Goal: Navigation & Orientation: Understand site structure

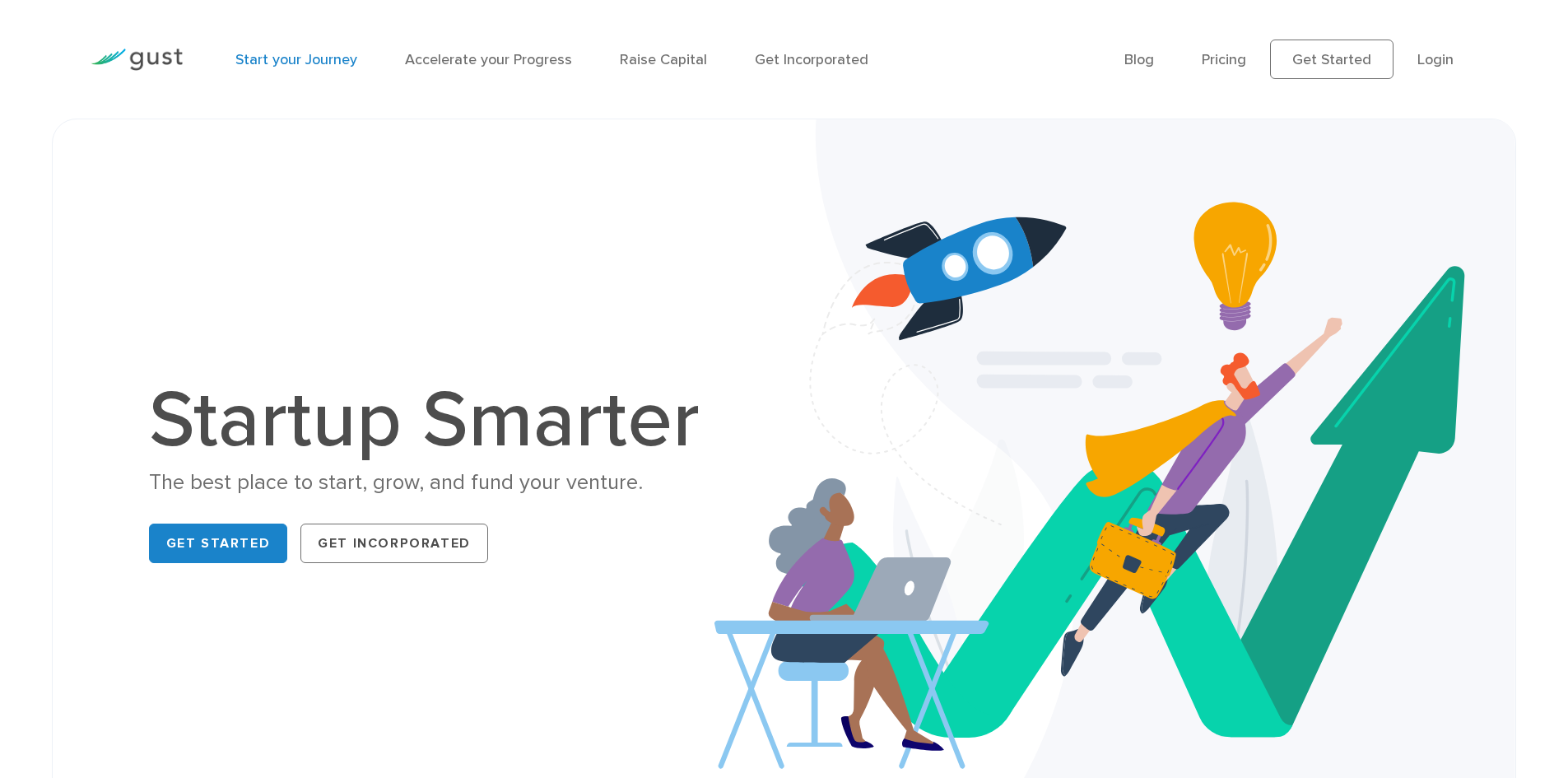
click at [331, 63] on link "Start your Journey" at bounding box center [297, 60] width 122 height 18
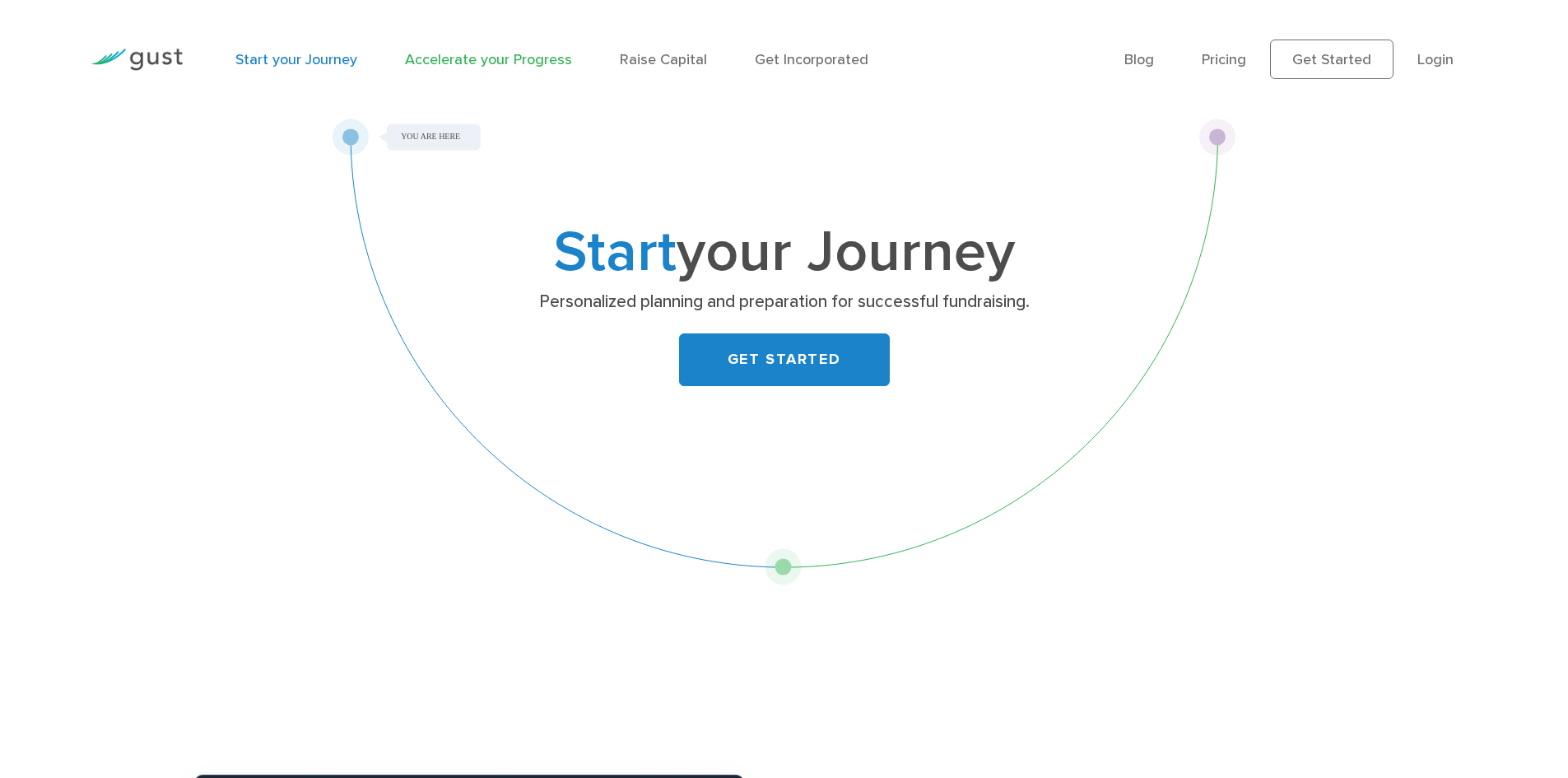
click at [430, 62] on link "Accelerate your Progress" at bounding box center [489, 60] width 168 height 18
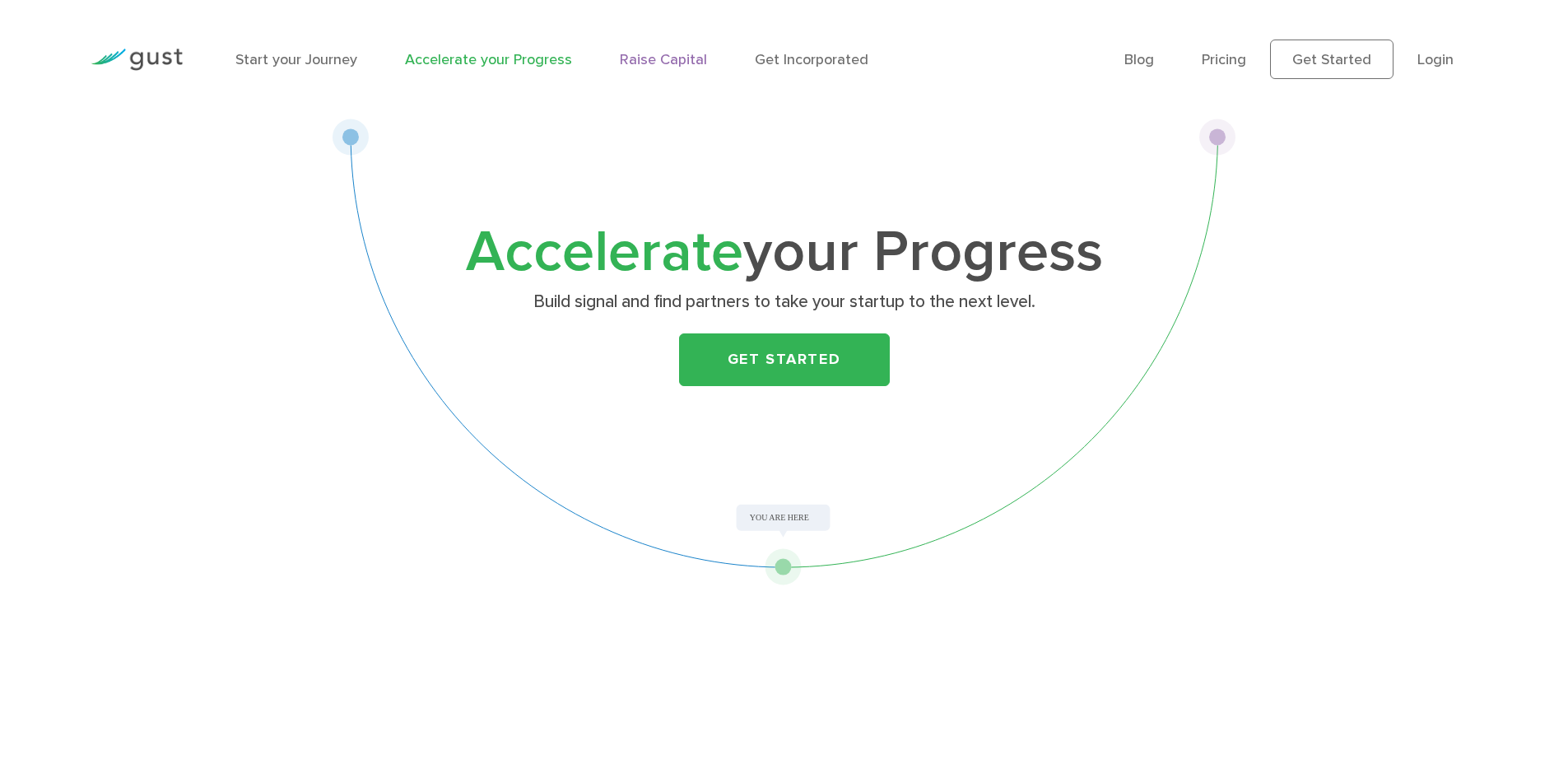
click at [632, 57] on link "Raise Capital" at bounding box center [663, 60] width 88 height 18
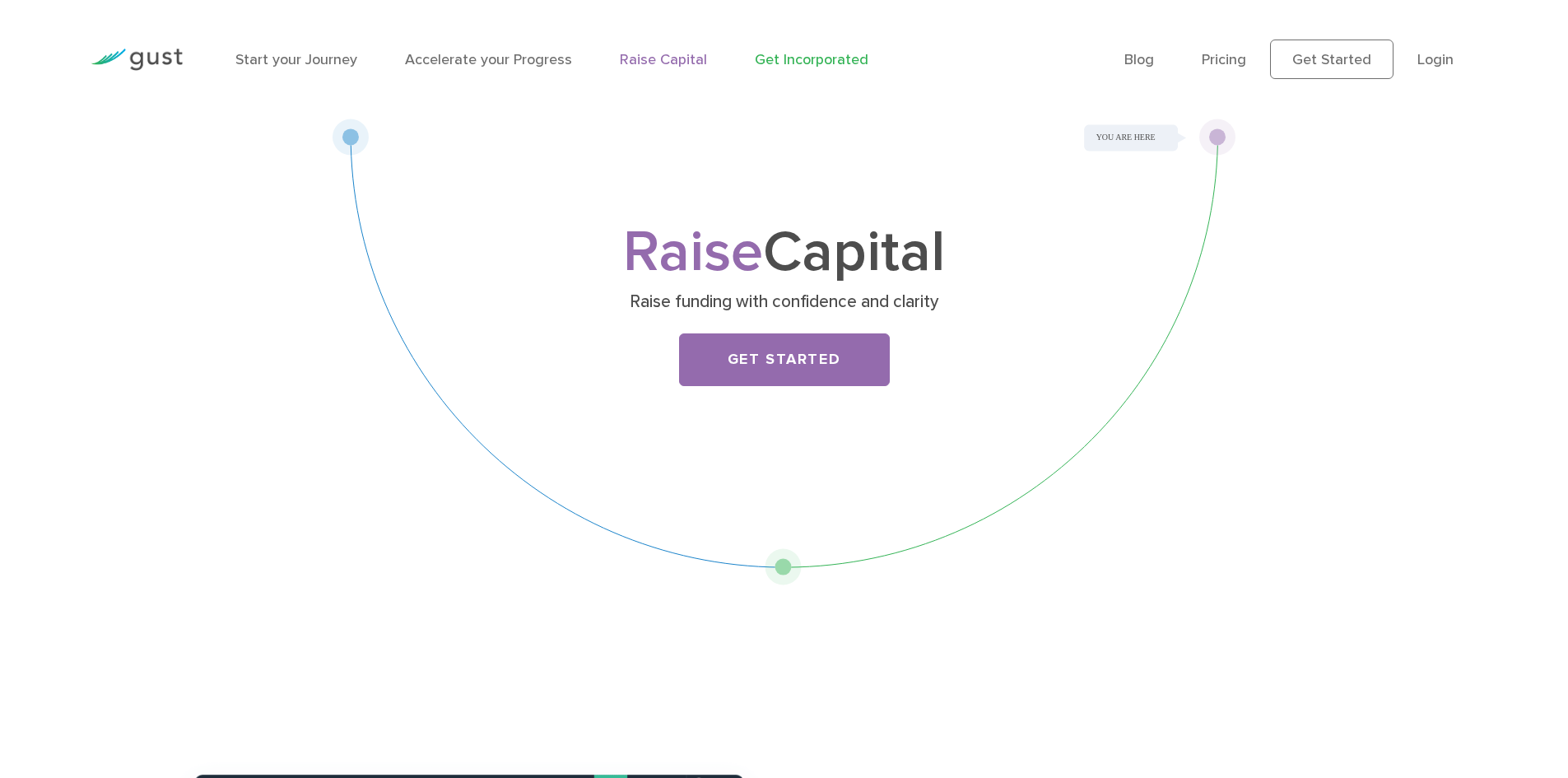
click at [820, 54] on link "Get Incorporated" at bounding box center [811, 60] width 113 height 18
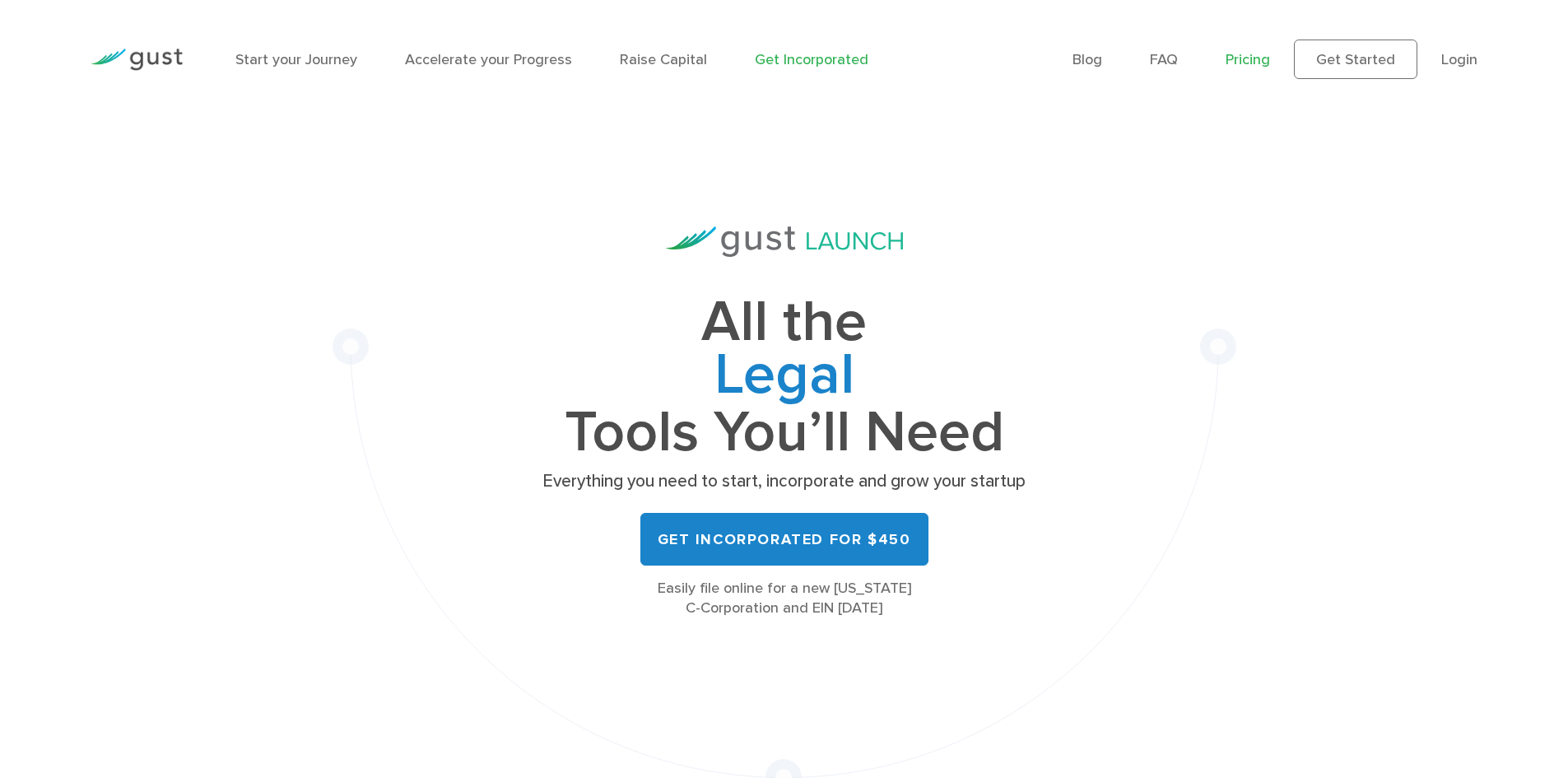
click at [1236, 60] on link "Pricing" at bounding box center [1248, 60] width 44 height 18
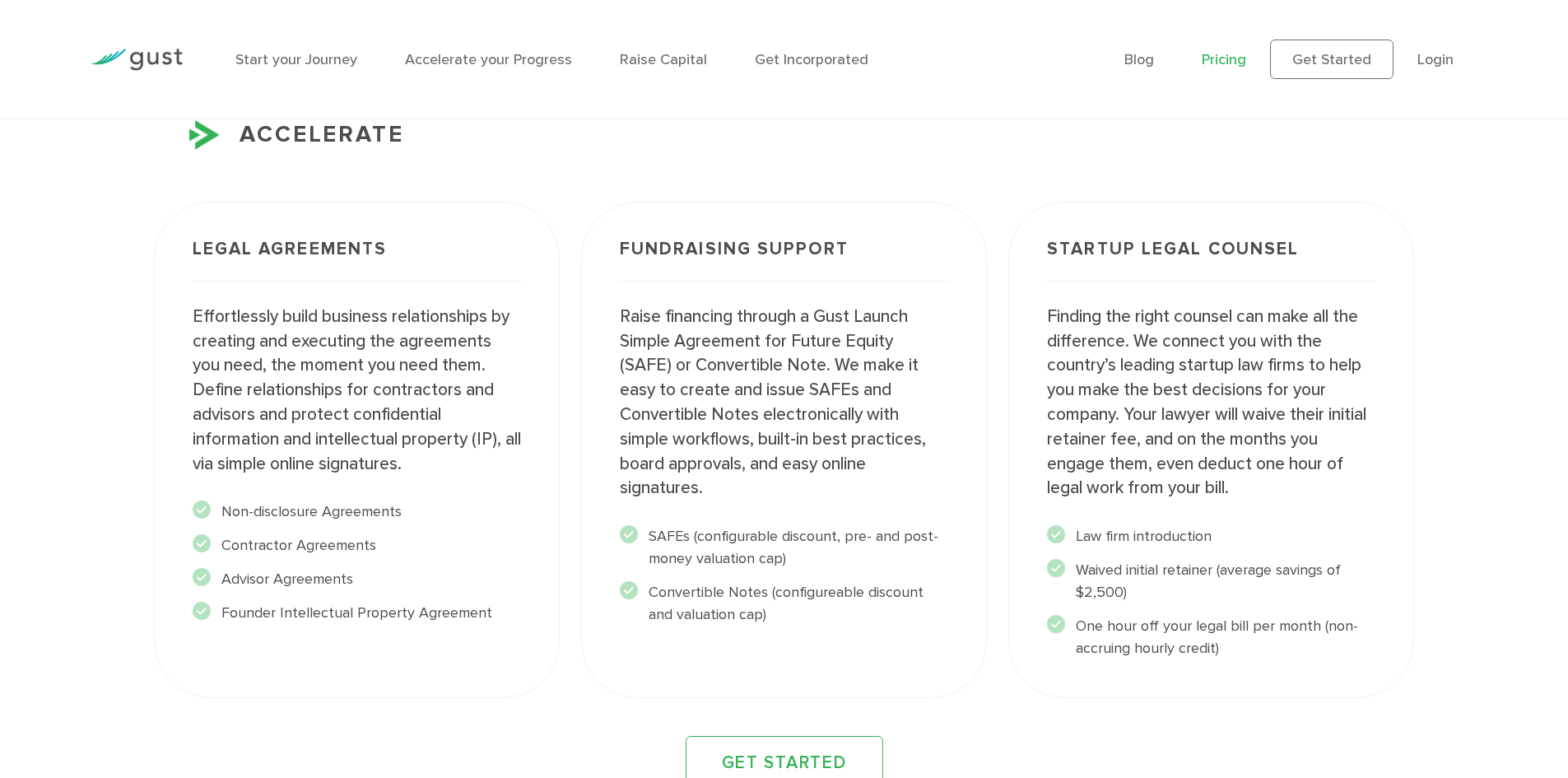
scroll to position [2141, 0]
